Goal: Find specific page/section

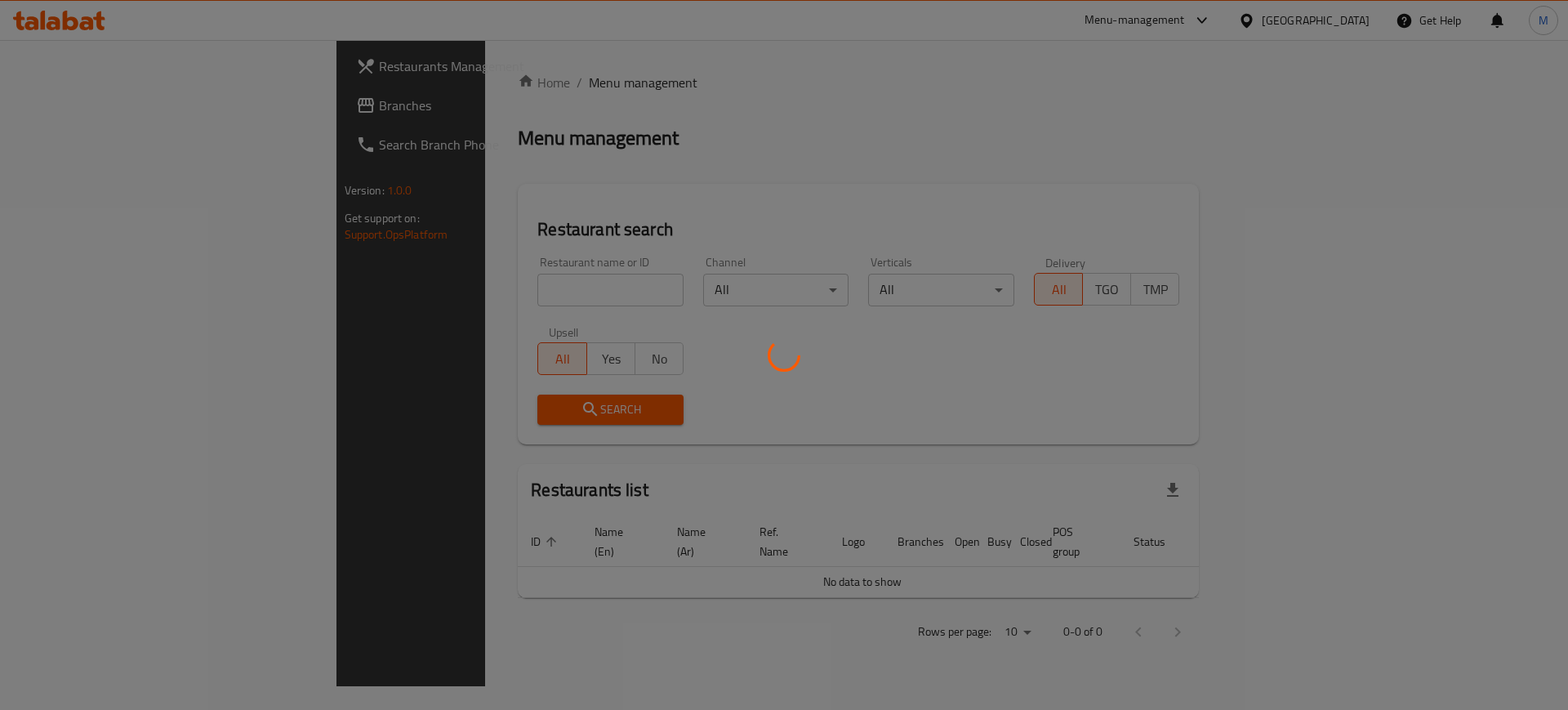
click at [391, 282] on div at bounding box center [784, 355] width 1568 height 710
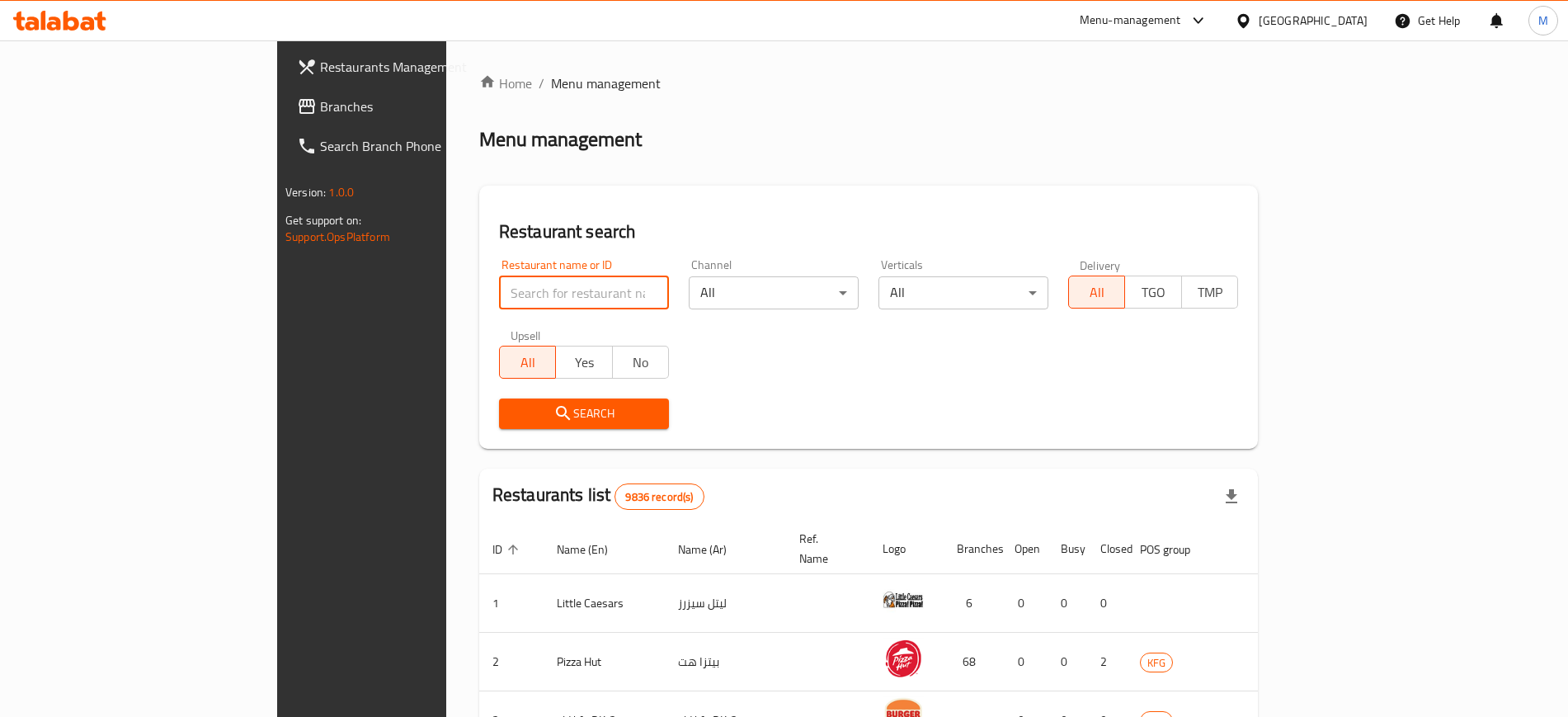
click at [499, 285] on input "search" at bounding box center [584, 293] width 170 height 33
paste input "601912"
type input "601912"
click button "Search" at bounding box center [584, 413] width 170 height 31
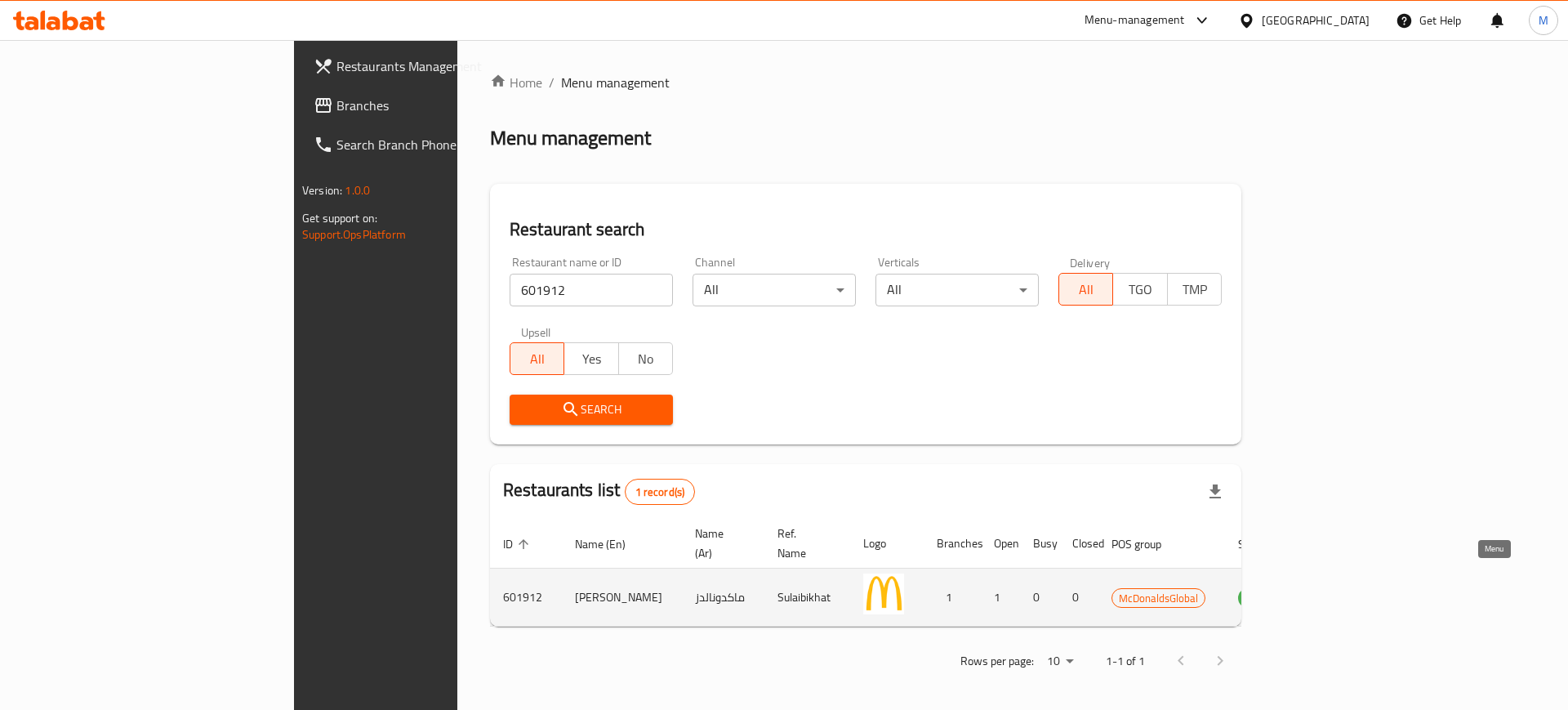
click at [1354, 587] on link "enhanced table" at bounding box center [1339, 596] width 30 height 19
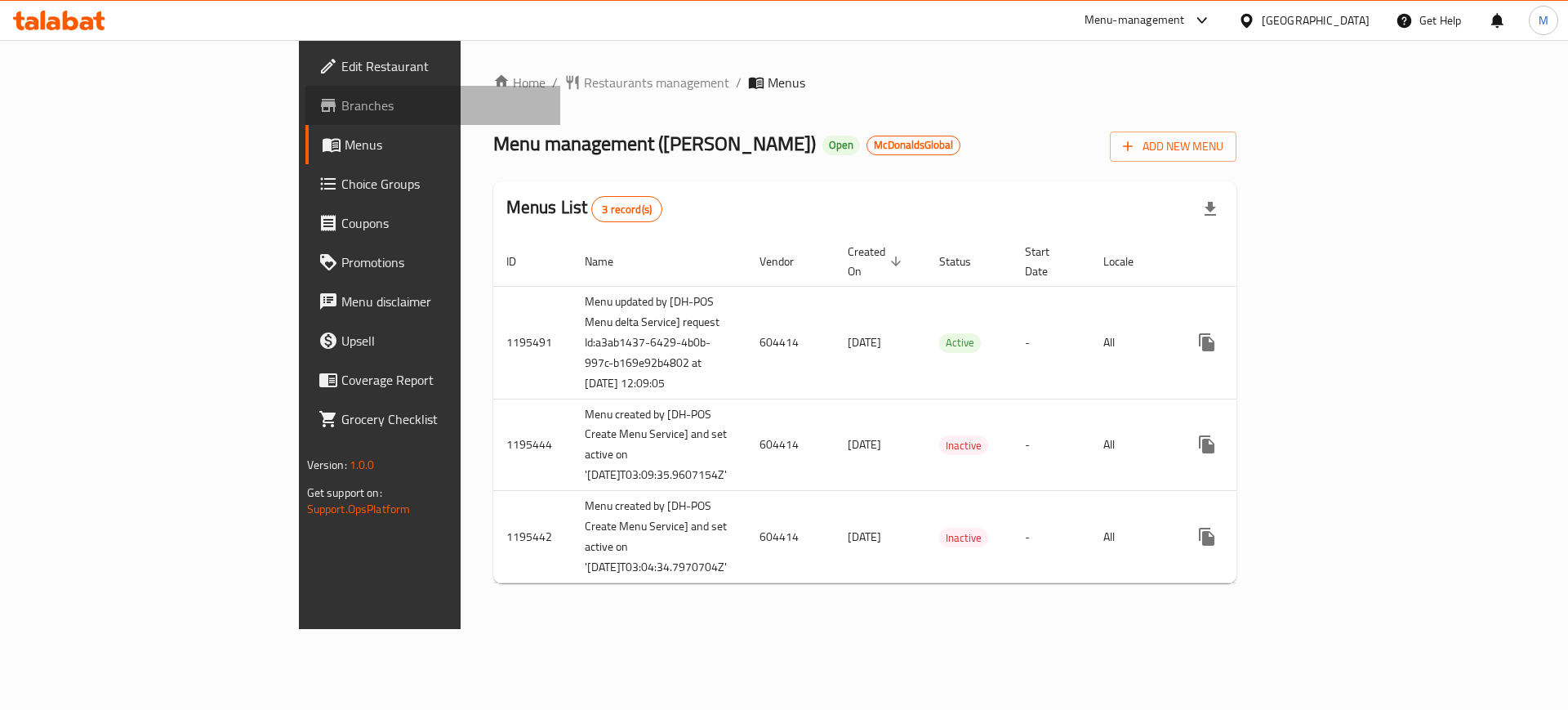
click at [341, 106] on span "Branches" at bounding box center [444, 104] width 206 height 19
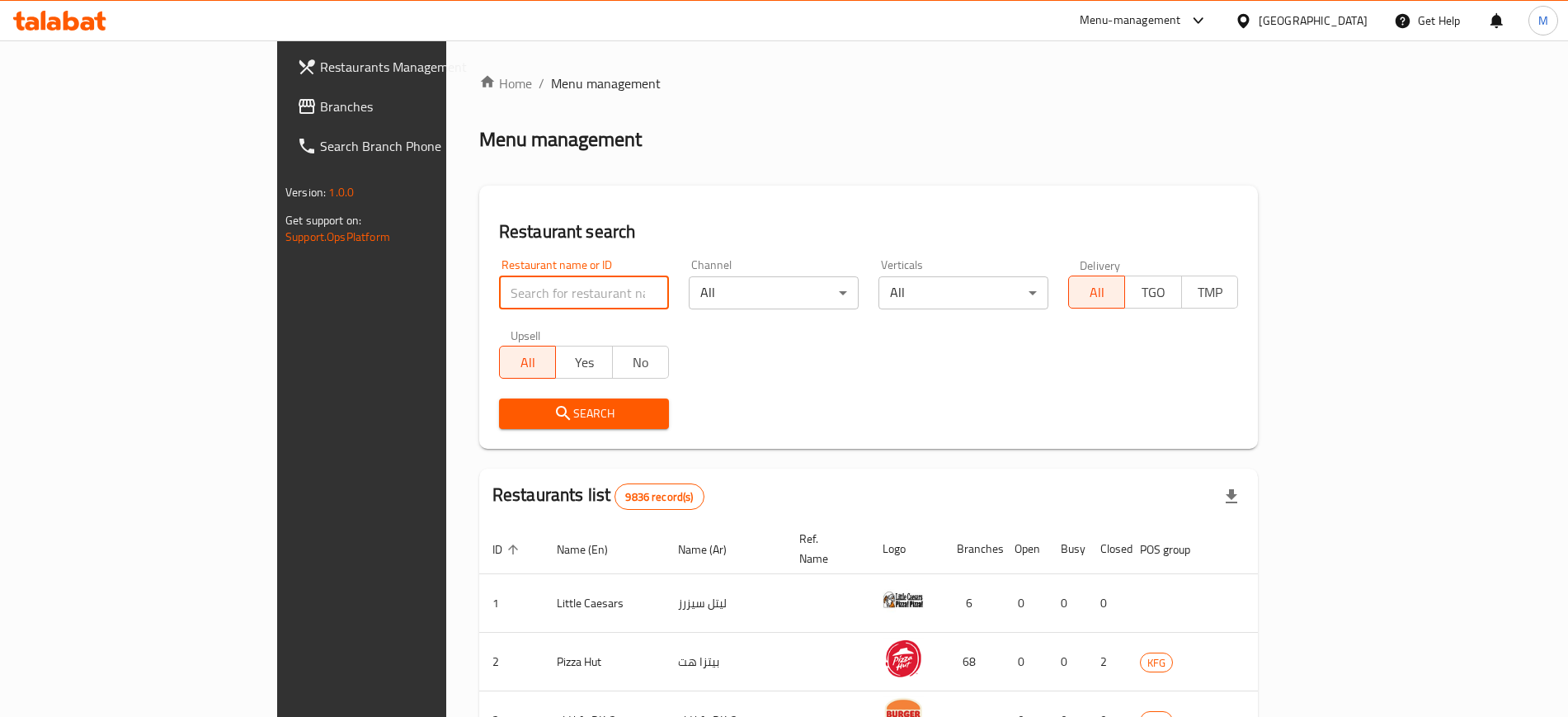
click at [522, 290] on input "search" at bounding box center [584, 293] width 170 height 33
paste input "601922"
type input "601922"
click button "Search" at bounding box center [584, 413] width 170 height 31
